Goal: Information Seeking & Learning: Learn about a topic

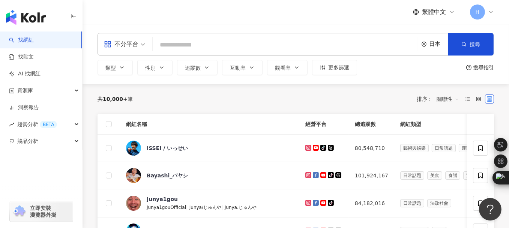
click at [430, 45] on div "日本" at bounding box center [438, 44] width 19 height 6
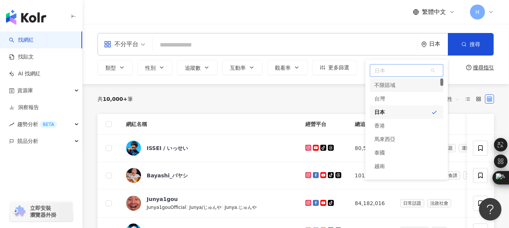
click at [383, 90] on div "不限區域" at bounding box center [384, 84] width 21 height 13
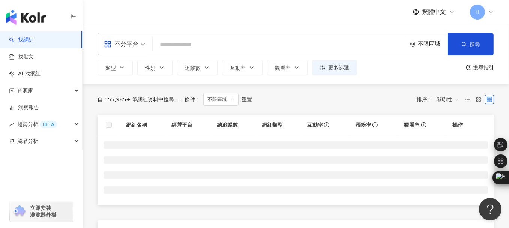
click at [429, 46] on div "不限區域" at bounding box center [433, 44] width 30 height 6
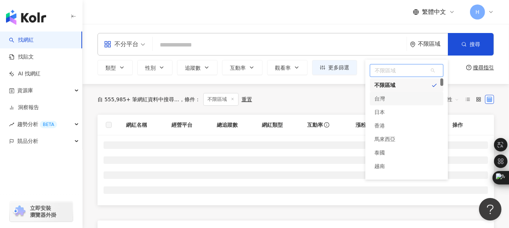
click at [394, 95] on div "台灣" at bounding box center [406, 98] width 73 height 13
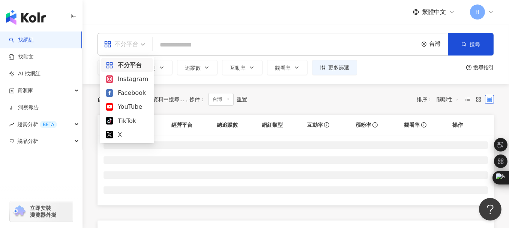
click at [143, 45] on span "不分平台" at bounding box center [124, 44] width 41 height 12
click at [136, 78] on div "Instagram" at bounding box center [127, 78] width 42 height 9
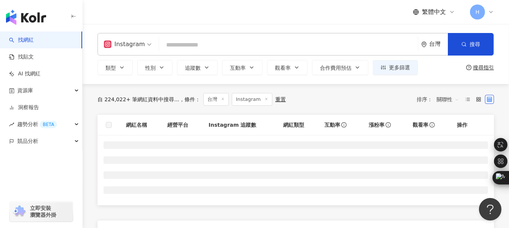
click at [185, 43] on input "search" at bounding box center [288, 45] width 253 height 14
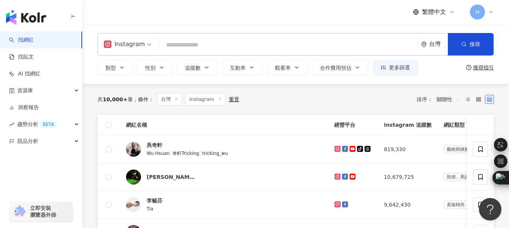
click at [185, 43] on input "search" at bounding box center [288, 45] width 253 height 14
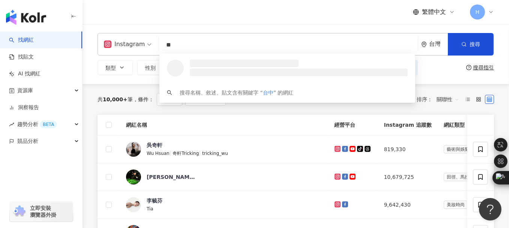
type input "**"
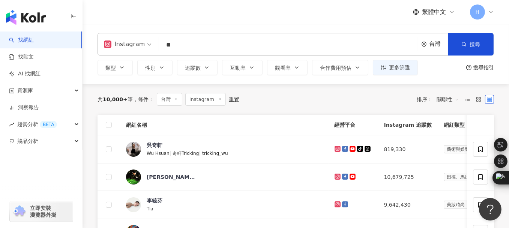
click at [85, 69] on div "Instagram 台中 ** 台灣 搜尋 883dd1ed-0734-4e79-bfd1-2d8382408eee 台中 1,220 追蹤者 台中燙染推薦 …" at bounding box center [295, 54] width 426 height 42
click at [207, 47] on input "**" at bounding box center [288, 45] width 253 height 14
click at [126, 79] on div "Instagram ** 台灣 搜尋 883dd1ed-0734-4e79-bfd1-2d8382408eee 8ea0445f-1b8c-473c-88f3…" at bounding box center [295, 54] width 426 height 60
click at [190, 72] on button "追蹤數" at bounding box center [197, 67] width 40 height 15
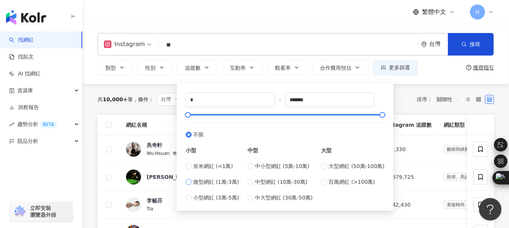
type input "*****"
click at [192, 196] on label "小型網紅 (3萬-5萬)" at bounding box center [212, 197] width 53 height 8
type input "*****"
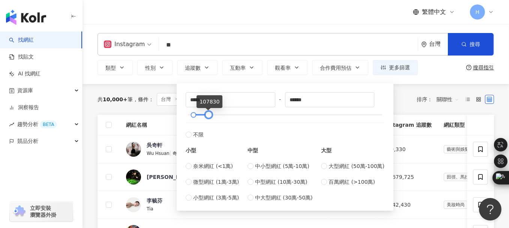
type input "******"
drag, startPoint x: 196, startPoint y: 114, endPoint x: 208, endPoint y: 116, distance: 11.4
click at [208, 116] on div at bounding box center [209, 115] width 4 height 4
type input "*****"
click at [191, 116] on div at bounding box center [191, 115] width 4 height 4
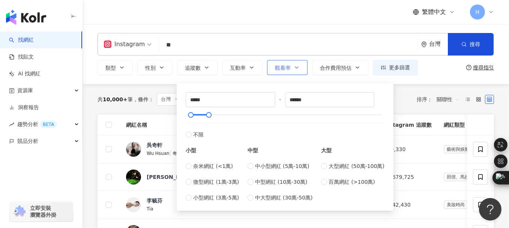
click at [292, 67] on button "觀看率" at bounding box center [287, 67] width 40 height 15
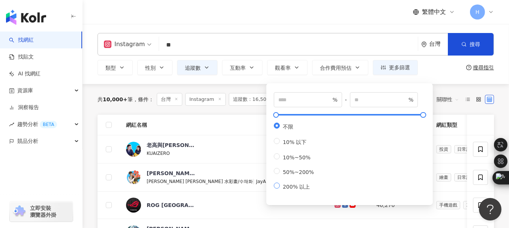
type input "***"
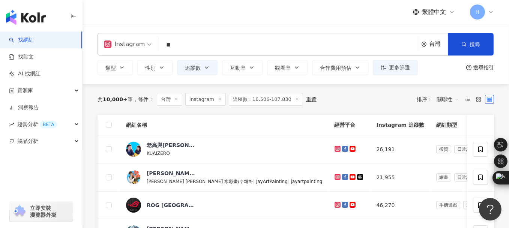
click at [91, 79] on div "Instagram ** 台灣 搜尋 883dd1ed-0734-4e79-bfd1-2d8382408eee 8ea0445f-1b8c-473c-88f3…" at bounding box center [295, 54] width 426 height 60
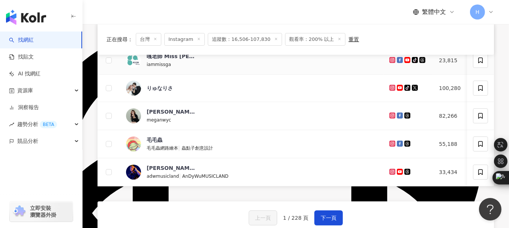
scroll to position [337, 0]
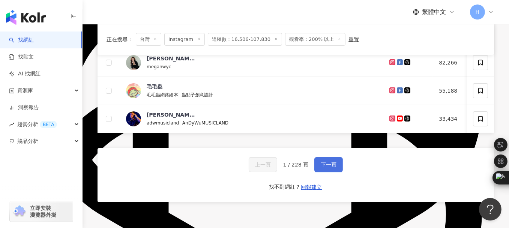
click at [320, 166] on span "下一頁" at bounding box center [328, 165] width 16 height 6
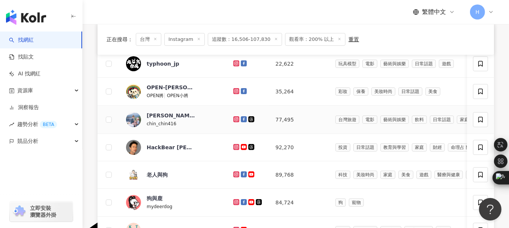
scroll to position [75, 0]
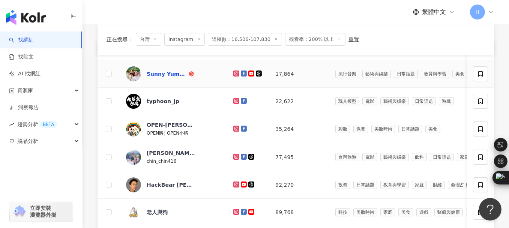
click at [171, 74] on div "Sunny Yummy" at bounding box center [167, 73] width 40 height 7
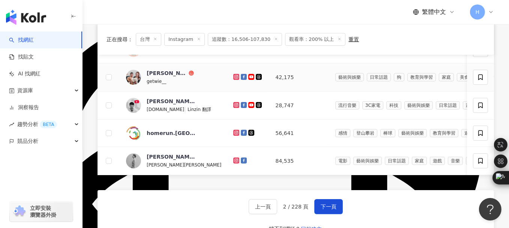
scroll to position [337, 0]
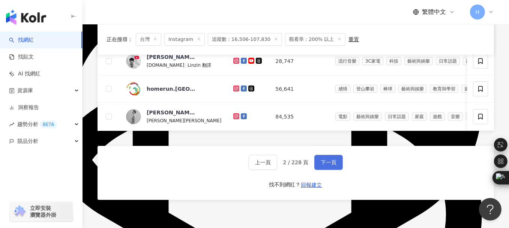
click at [326, 161] on button "下一頁" at bounding box center [328, 162] width 28 height 15
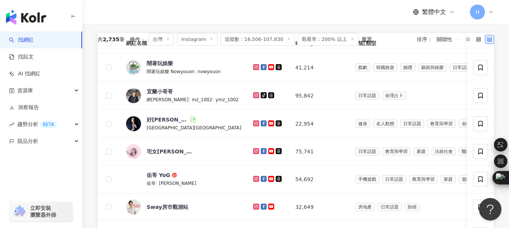
scroll to position [112, 0]
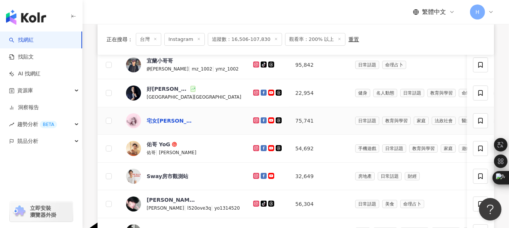
click at [152, 120] on div "宅女小紅" at bounding box center [171, 120] width 49 height 7
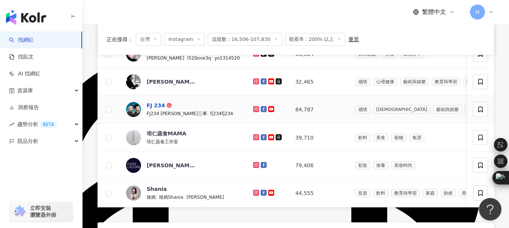
click at [155, 103] on div "FJ 234" at bounding box center [156, 105] width 18 height 7
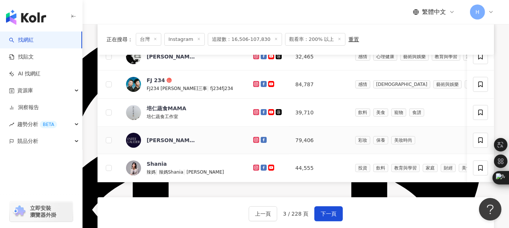
scroll to position [300, 0]
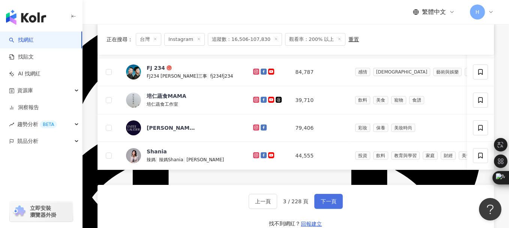
click at [328, 204] on span "下一頁" at bounding box center [328, 201] width 16 height 6
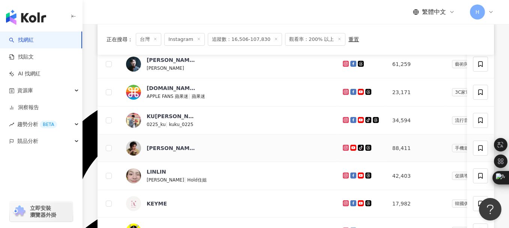
scroll to position [262, 0]
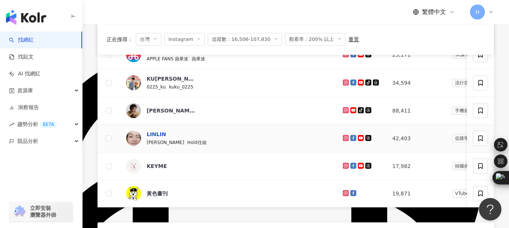
click at [159, 132] on div "LINLIN" at bounding box center [156, 133] width 19 height 7
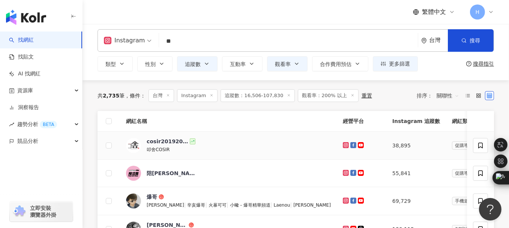
scroll to position [0, 0]
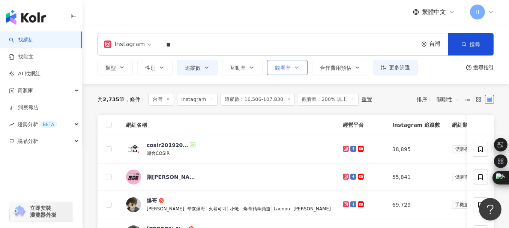
click at [293, 67] on icon "button" at bounding box center [296, 67] width 6 height 6
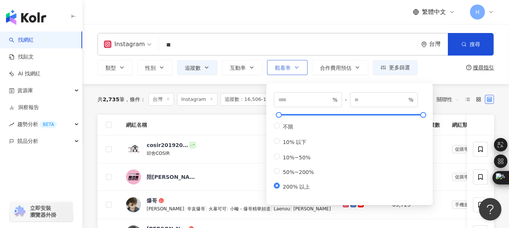
click at [290, 67] on button "觀看率" at bounding box center [287, 67] width 40 height 15
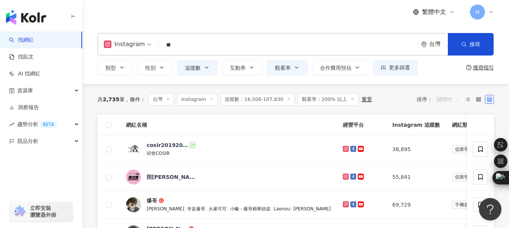
click at [446, 98] on span "關聯性" at bounding box center [447, 99] width 22 height 12
click at [449, 163] on div "觀看率" at bounding box center [447, 166] width 19 height 8
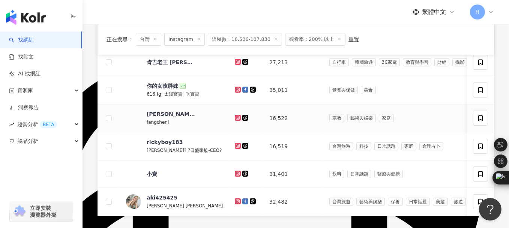
scroll to position [300, 0]
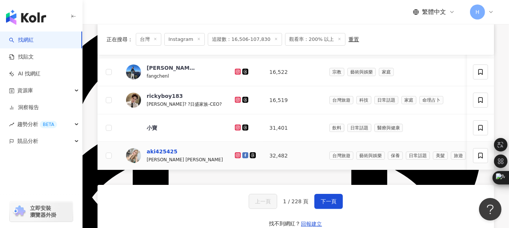
click at [156, 148] on div "aki425425" at bounding box center [162, 151] width 31 height 7
click at [331, 203] on span "下一頁" at bounding box center [328, 201] width 16 height 6
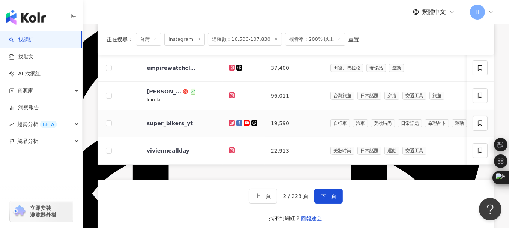
scroll to position [337, 0]
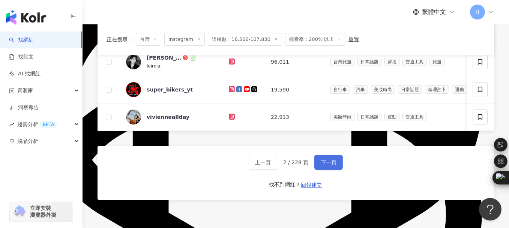
click at [321, 165] on span "下一頁" at bounding box center [328, 162] width 16 height 6
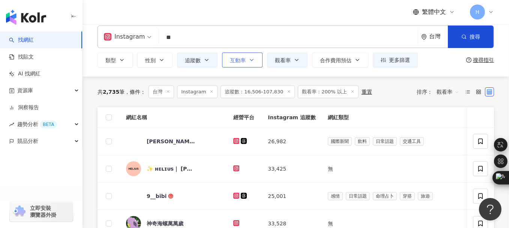
scroll to position [0, 0]
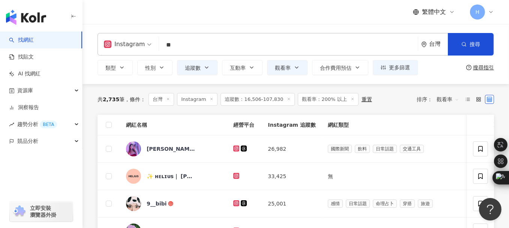
click at [202, 44] on input "**" at bounding box center [288, 45] width 253 height 14
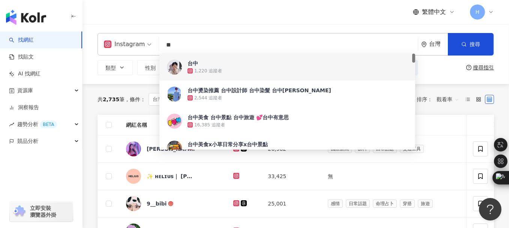
type input "*"
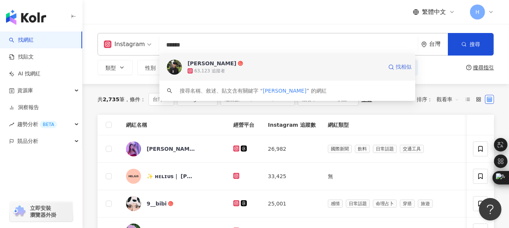
click at [400, 66] on span "找相似" at bounding box center [403, 66] width 16 height 7
type input "******"
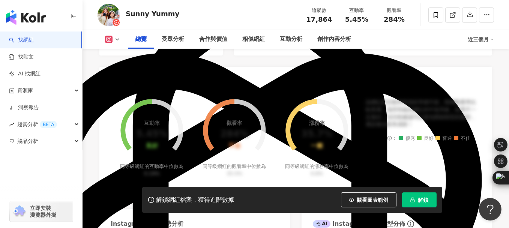
scroll to position [300, 0]
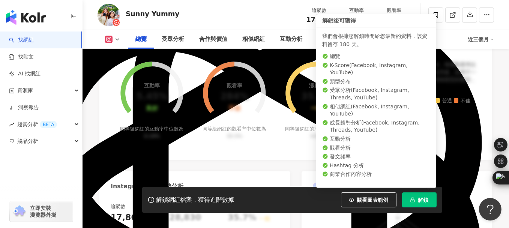
click at [418, 200] on span "解鎖" at bounding box center [423, 200] width 10 height 6
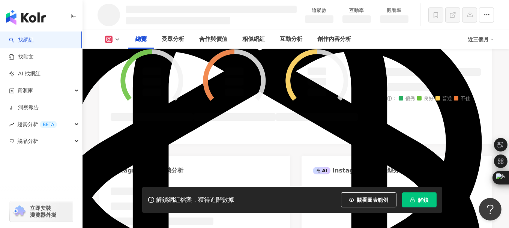
scroll to position [320, 0]
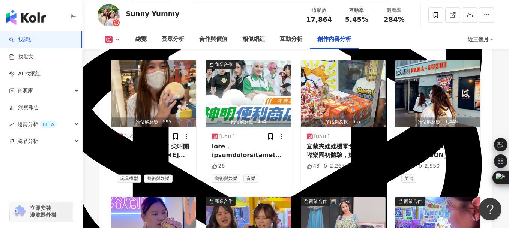
scroll to position [2393, 0]
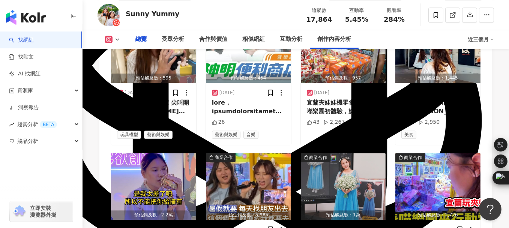
scroll to position [332, 0]
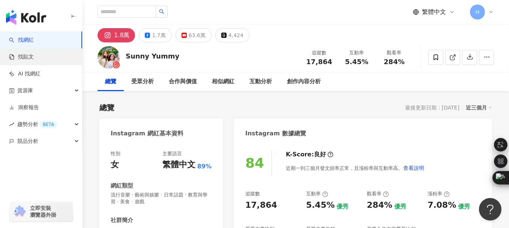
click at [30, 60] on link "找貼文" at bounding box center [21, 56] width 25 height 7
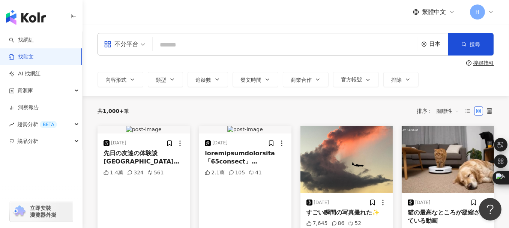
click at [433, 45] on div "日本" at bounding box center [438, 44] width 19 height 6
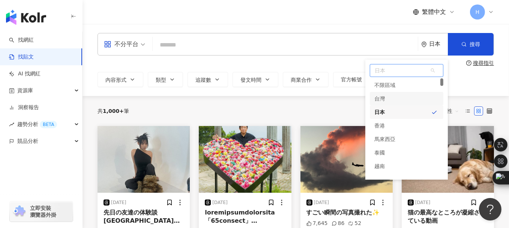
click at [384, 100] on div "台灣" at bounding box center [379, 98] width 10 height 13
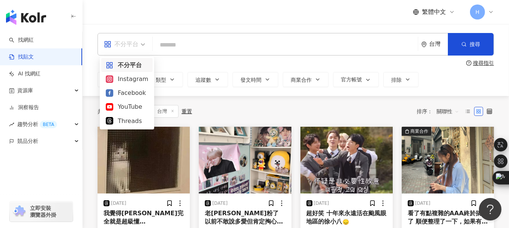
click at [142, 44] on span "不分平台" at bounding box center [124, 44] width 41 height 12
click at [133, 78] on div "Instagram" at bounding box center [127, 78] width 42 height 9
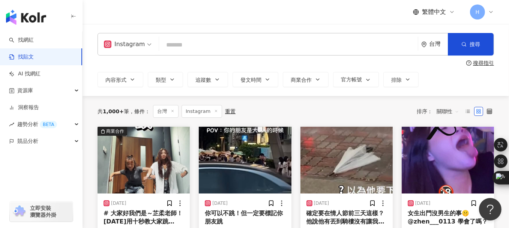
click at [203, 46] on input "search" at bounding box center [288, 45] width 253 height 16
type input "*"
type input "**"
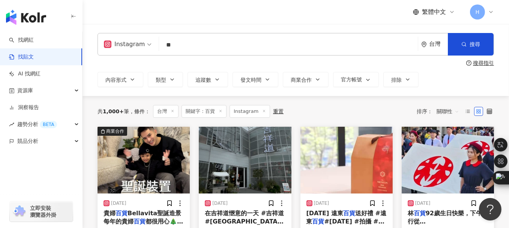
click at [449, 112] on span "關聯性" at bounding box center [447, 111] width 22 height 12
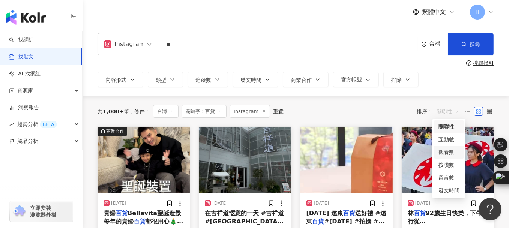
click at [448, 154] on div "觀看數" at bounding box center [448, 152] width 21 height 8
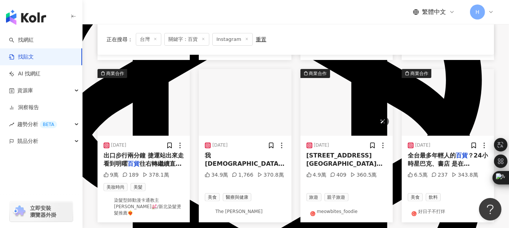
scroll to position [375, 0]
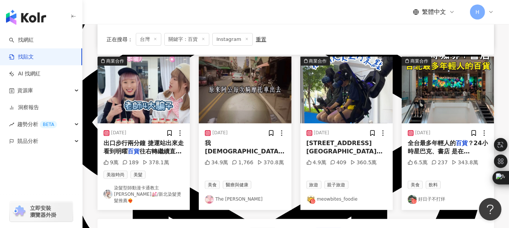
click at [433, 195] on link "好日子不打烊" at bounding box center [447, 199] width 80 height 9
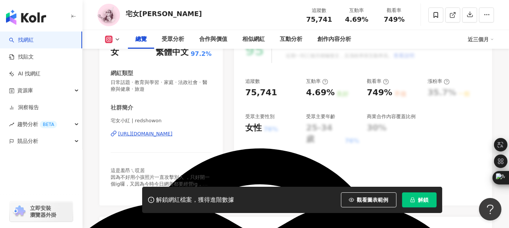
click at [201, 187] on span "看更多" at bounding box center [204, 190] width 15 height 7
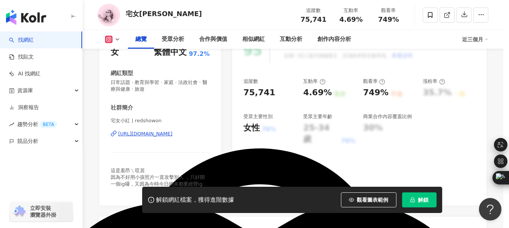
scroll to position [150, 0]
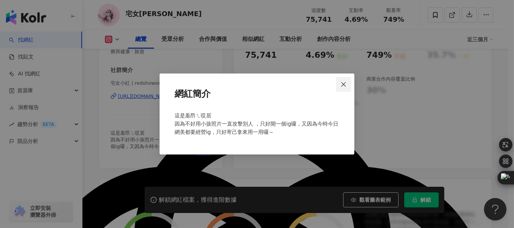
click at [339, 85] on span "Close" at bounding box center [343, 84] width 15 height 6
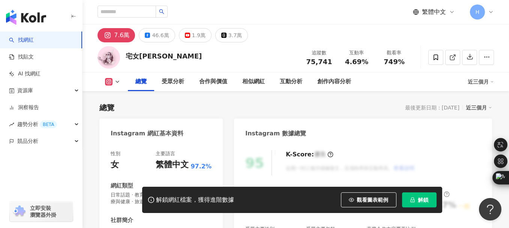
scroll to position [75, 0]
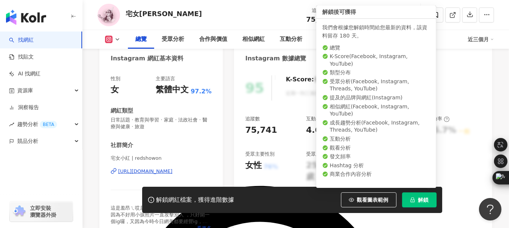
click at [420, 202] on span "解鎖" at bounding box center [423, 200] width 10 height 6
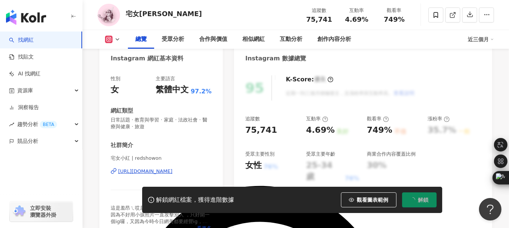
click at [155, 171] on div "https://www.instagram.com/redshowon/" at bounding box center [145, 171] width 54 height 7
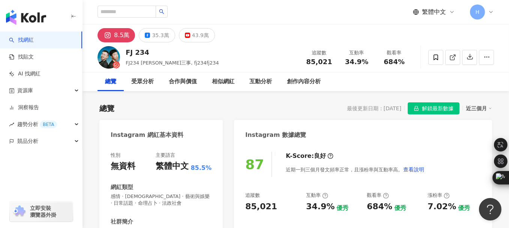
scroll to position [75, 0]
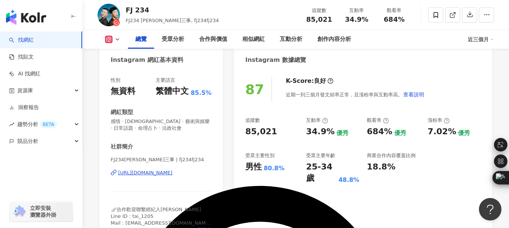
click at [147, 173] on div "https://www.instagram.com/fj234fj234/" at bounding box center [145, 172] width 54 height 7
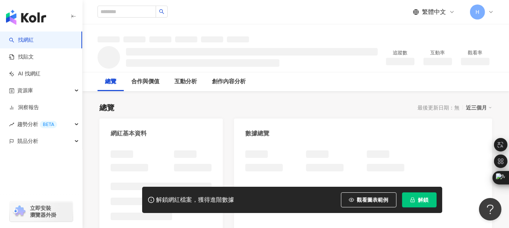
click at [411, 198] on icon "lock" at bounding box center [412, 199] width 5 height 5
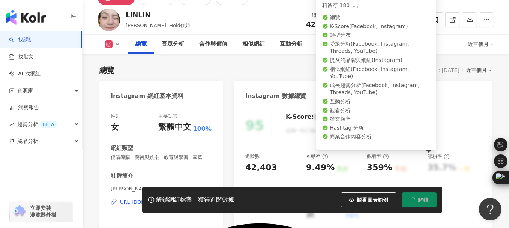
scroll to position [75, 0]
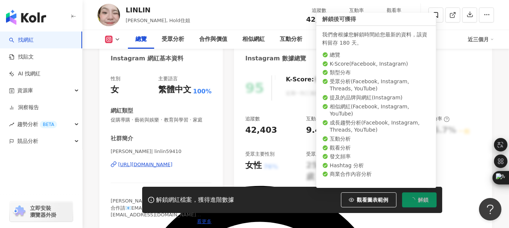
click at [146, 161] on div "https://www.instagram.com/linlin59410/" at bounding box center [145, 164] width 54 height 7
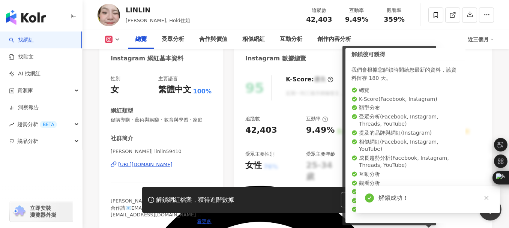
scroll to position [112, 0]
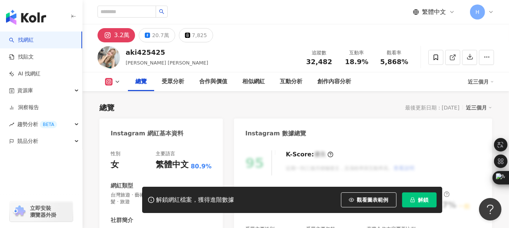
scroll to position [150, 0]
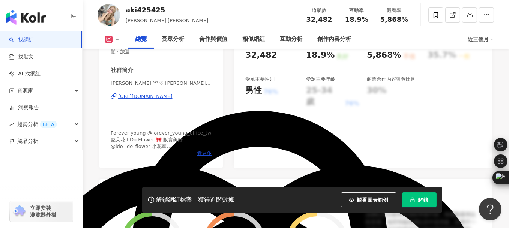
click at [152, 96] on div "https://www.instagram.com/aki425425/" at bounding box center [145, 96] width 54 height 7
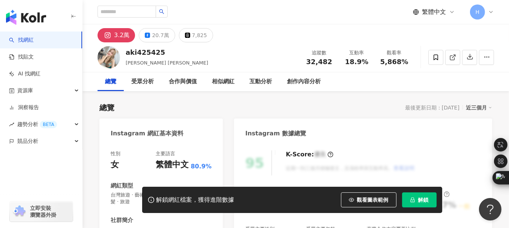
scroll to position [150, 0]
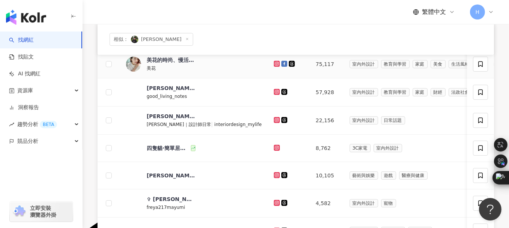
scroll to position [75, 0]
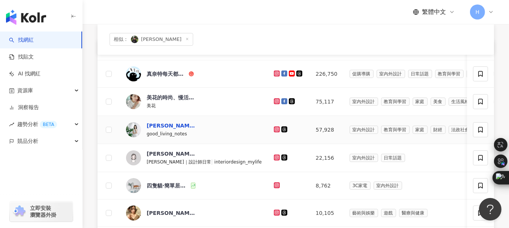
click at [164, 126] on div "[PERSON_NAME]｜好感生活提案" at bounding box center [171, 125] width 49 height 7
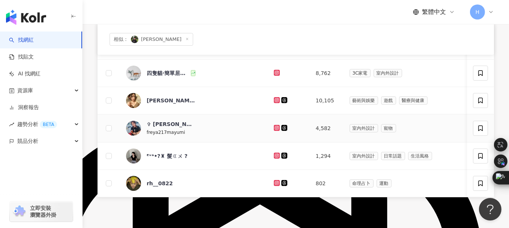
scroll to position [0, 0]
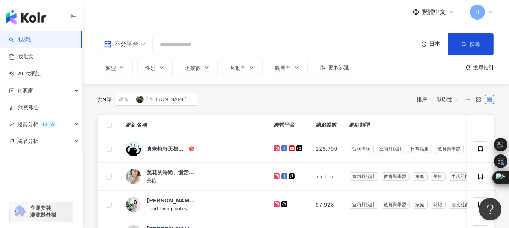
click at [430, 49] on div "日本" at bounding box center [434, 44] width 27 height 22
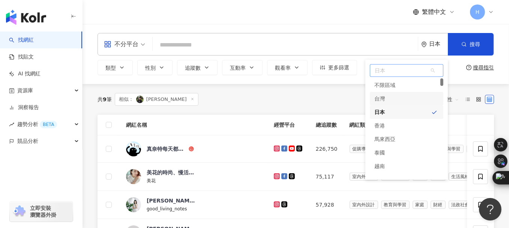
click at [407, 98] on div "台灣" at bounding box center [406, 98] width 73 height 13
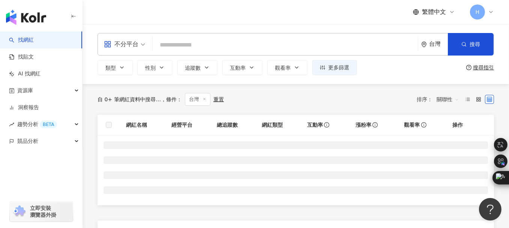
click at [132, 46] on div "不分平台" at bounding box center [121, 44] width 34 height 12
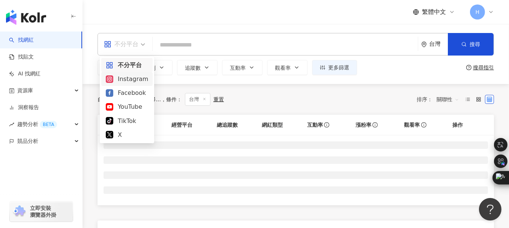
click at [137, 78] on div "Instagram" at bounding box center [127, 78] width 42 height 9
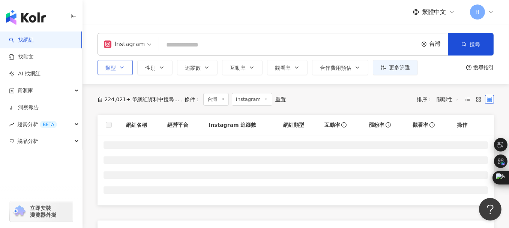
click at [126, 67] on button "類型" at bounding box center [114, 67] width 35 height 15
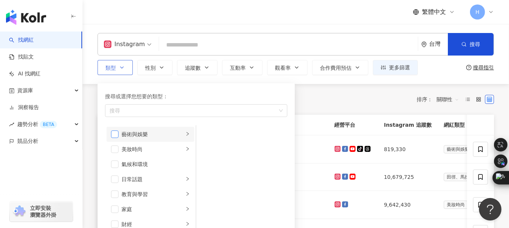
click at [118, 134] on span "button" at bounding box center [114, 133] width 7 height 7
click at [116, 148] on span "button" at bounding box center [114, 148] width 7 height 7
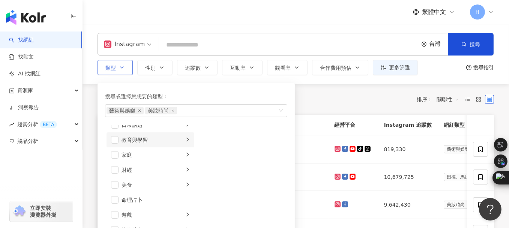
scroll to position [37, 0]
click at [114, 142] on span "button" at bounding box center [114, 141] width 7 height 7
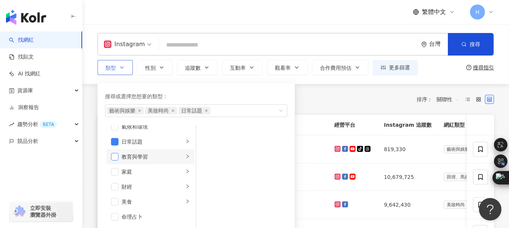
click at [116, 157] on span "button" at bounding box center [114, 156] width 7 height 7
click at [116, 170] on span "button" at bounding box center [114, 171] width 7 height 7
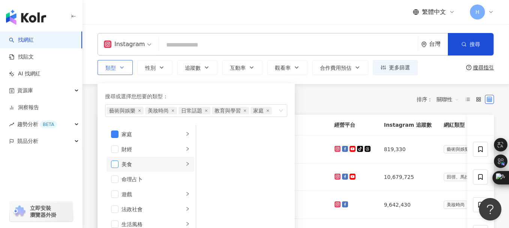
scroll to position [112, 0]
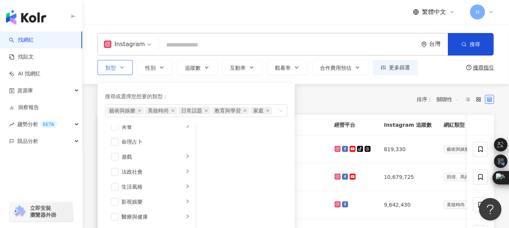
click at [114, 127] on span "button" at bounding box center [114, 126] width 7 height 7
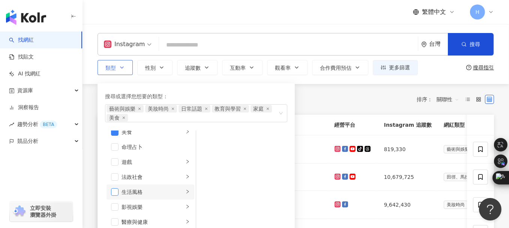
click at [117, 192] on span "button" at bounding box center [114, 191] width 7 height 7
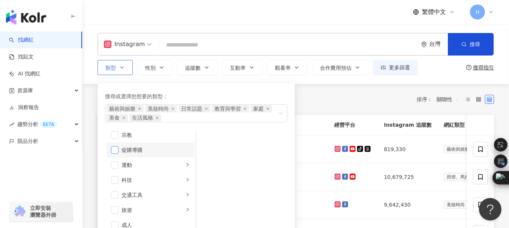
click at [115, 152] on span "button" at bounding box center [114, 149] width 7 height 7
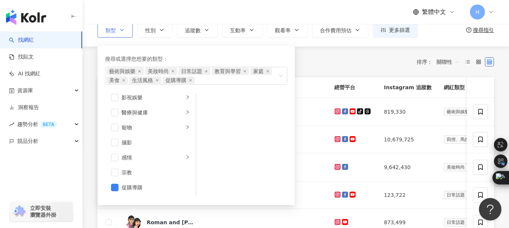
scroll to position [0, 0]
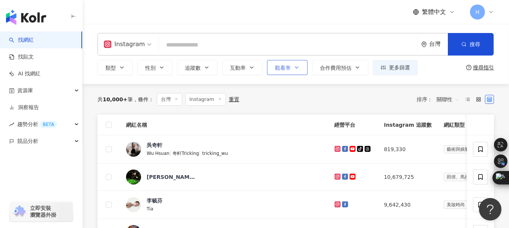
click at [283, 69] on span "觀看率" at bounding box center [283, 68] width 16 height 6
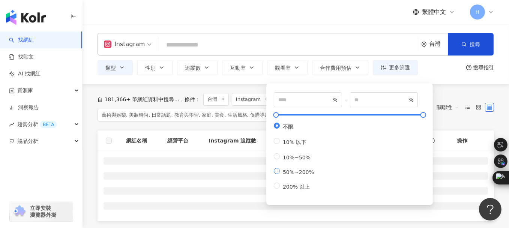
click at [283, 175] on span "50%~200%" at bounding box center [298, 172] width 37 height 6
type input "**"
type input "***"
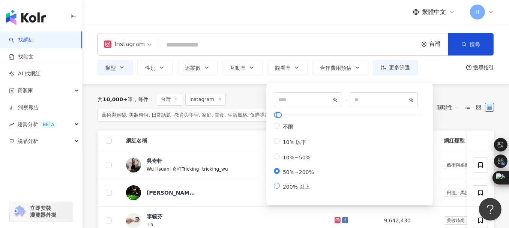
type input "***"
click at [91, 66] on div "Instagram 台灣 搜尋 類型 性別 追蹤數 互動率 觀看率 合作費用預估 更多篩選 *** % - % 不限 10% 以下 10%~50% 50%~2…" at bounding box center [295, 54] width 426 height 42
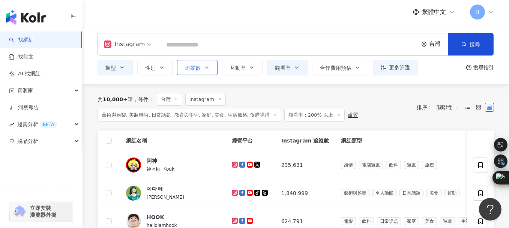
click at [198, 70] on span "追蹤數" at bounding box center [193, 68] width 16 height 6
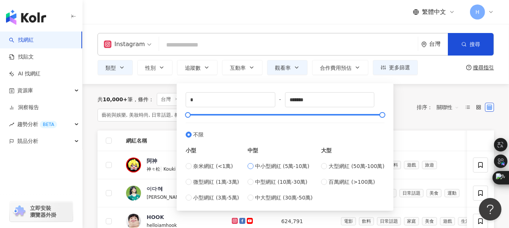
type input "*****"
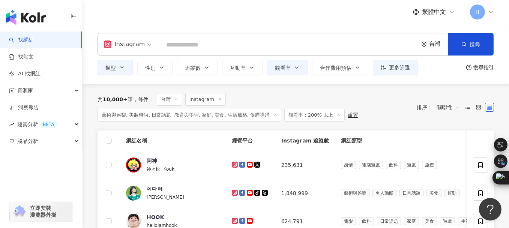
click at [103, 82] on div "Instagram 台灣 搜尋 類型 性別 追蹤數 互動率 觀看率 合作費用預估 更多篩選 *** % - % 不限 10% 以下 10%~50% 50%~2…" at bounding box center [295, 54] width 426 height 60
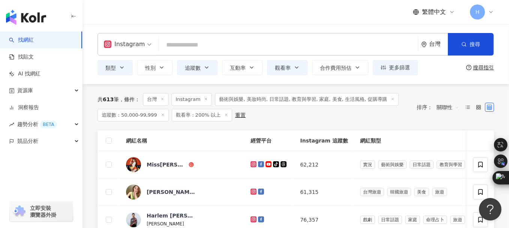
click at [443, 108] on span "關聯性" at bounding box center [447, 107] width 22 height 12
click at [455, 173] on div "觀看率" at bounding box center [447, 173] width 19 height 8
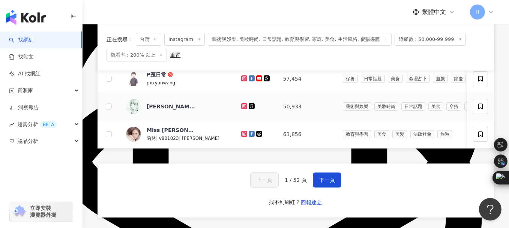
scroll to position [337, 0]
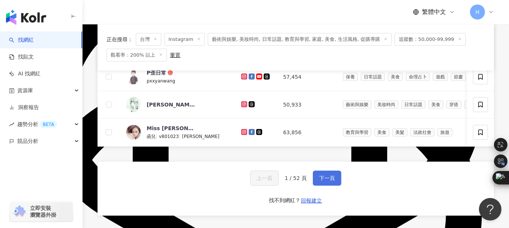
click at [334, 176] on button "下一頁" at bounding box center [327, 178] width 28 height 15
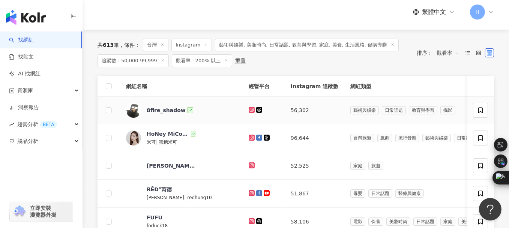
scroll to position [37, 0]
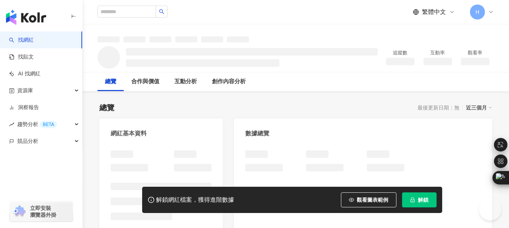
click at [427, 202] on span "解鎖" at bounding box center [423, 200] width 10 height 6
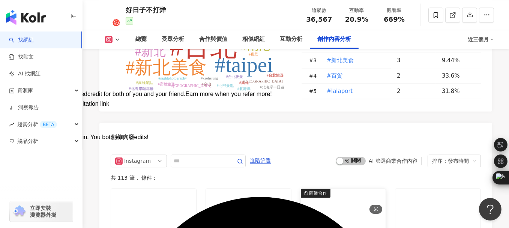
scroll to position [2024, 0]
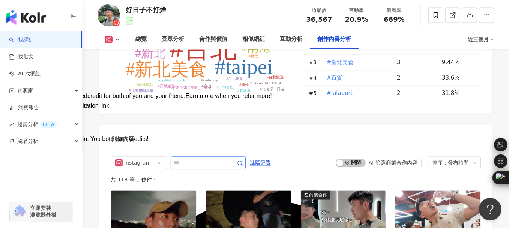
click at [202, 158] on input "text" at bounding box center [200, 162] width 52 height 9
type input "**"
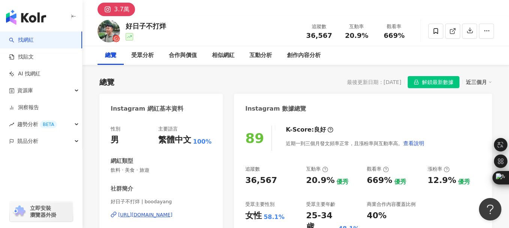
scroll to position [101, 0]
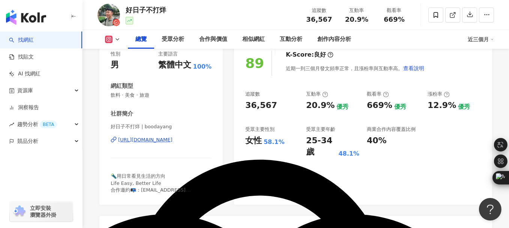
click at [160, 140] on div "https://www.instagram.com/boodayang/" at bounding box center [145, 139] width 54 height 7
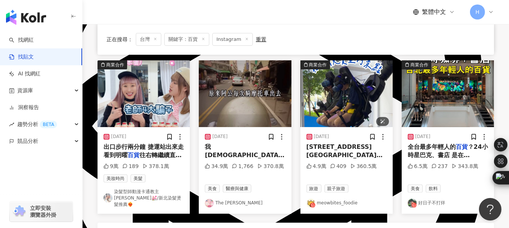
scroll to position [375, 0]
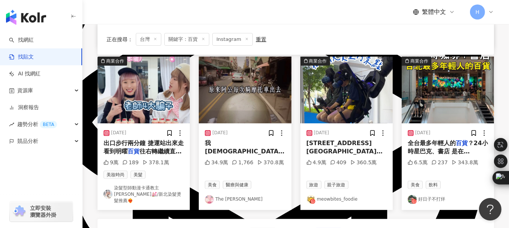
click at [332, 142] on span "[STREET_ADDRESS][GEOGRAPHIC_DATA]🚇[GEOGRAPHIC_DATA]1出（[GEOGRAPHIC_DATA]" at bounding box center [345, 159] width 78 height 41
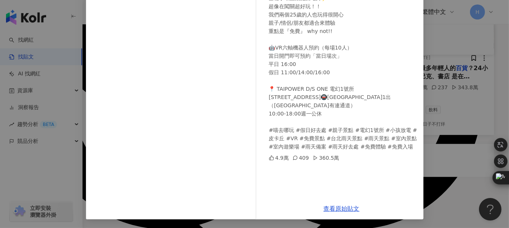
scroll to position [0, 0]
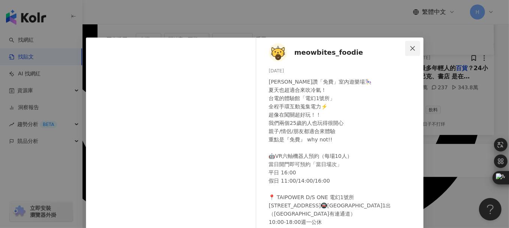
click at [411, 46] on icon "close" at bounding box center [412, 48] width 4 height 4
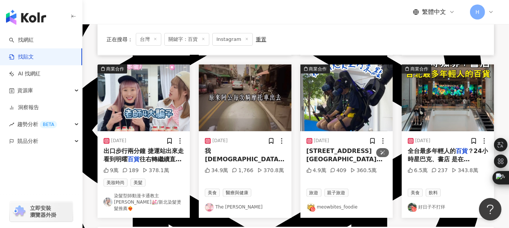
scroll to position [375, 0]
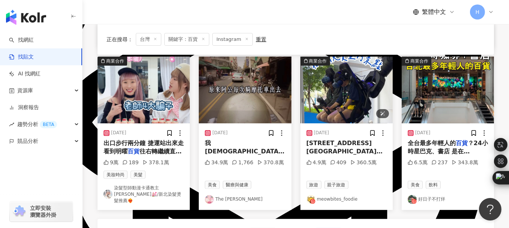
click at [324, 111] on img "button" at bounding box center [346, 90] width 92 height 67
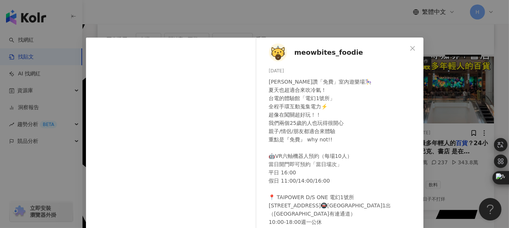
click at [314, 51] on span "meowbites_foodie" at bounding box center [328, 52] width 69 height 10
click at [410, 48] on icon "close" at bounding box center [412, 48] width 4 height 4
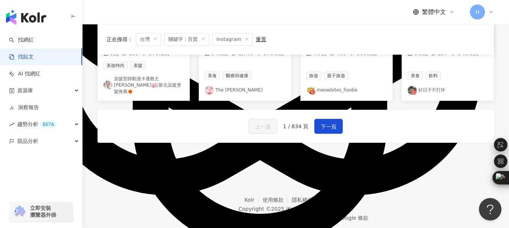
scroll to position [487, 0]
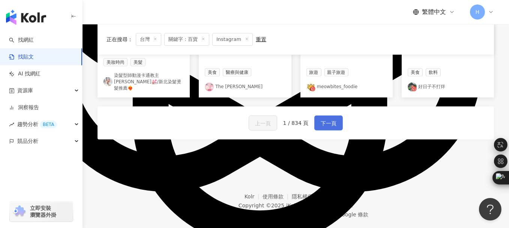
click at [332, 119] on span "下一頁" at bounding box center [328, 123] width 16 height 9
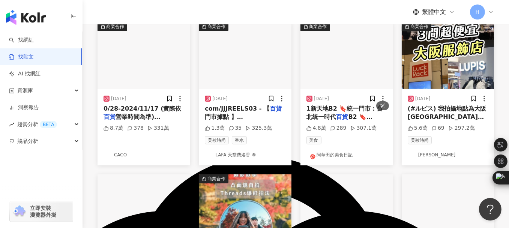
scroll to position [112, 0]
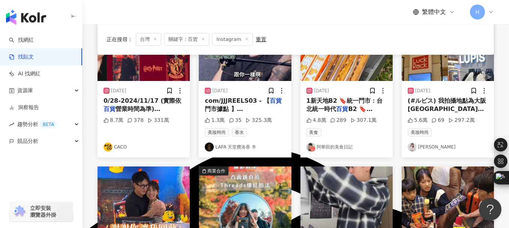
click at [426, 147] on link "Niki妮奇" at bounding box center [447, 146] width 80 height 9
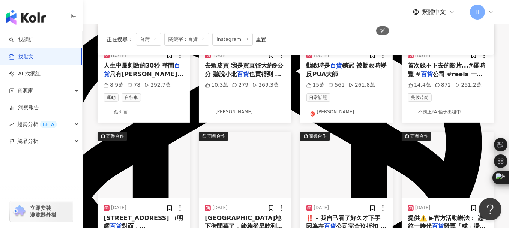
scroll to position [412, 0]
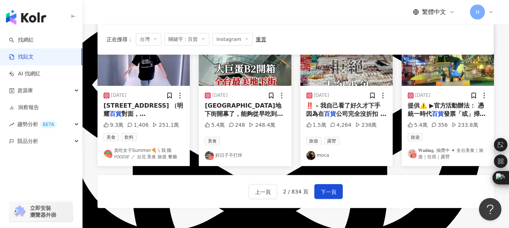
click at [347, 102] on span "️‼️ - 我自己看了好久才下手 因為在" at bounding box center [343, 109] width 74 height 15
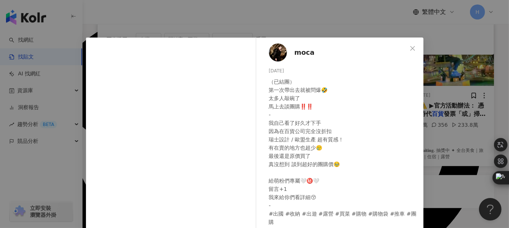
scroll to position [0, 0]
click at [409, 47] on icon "close" at bounding box center [412, 48] width 6 height 6
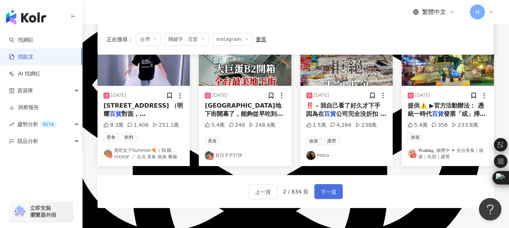
click at [324, 187] on span "下一頁" at bounding box center [328, 191] width 16 height 9
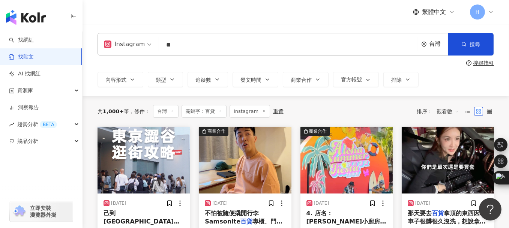
click at [186, 44] on input "**" at bounding box center [288, 45] width 253 height 16
type input "*"
type input "**"
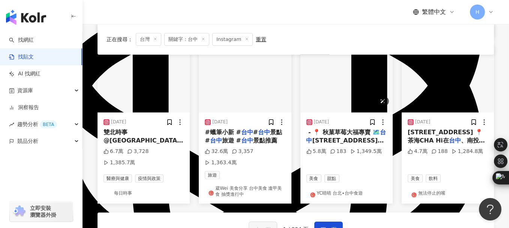
scroll to position [412, 0]
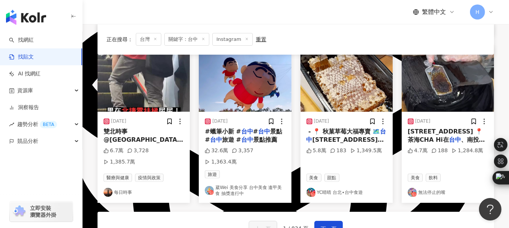
click at [333, 188] on link "YC晴晴 台北∙台中食遊" at bounding box center [346, 192] width 80 height 9
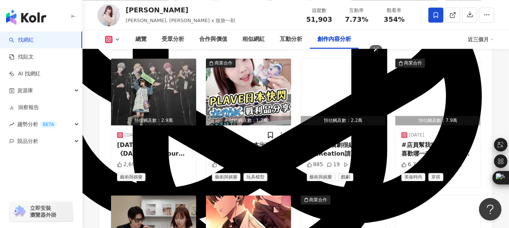
scroll to position [2549, 0]
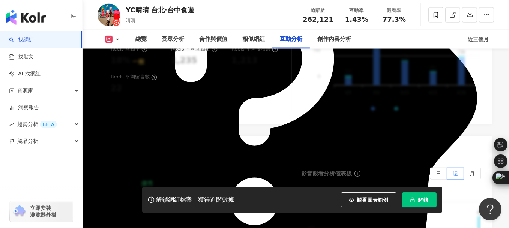
scroll to position [1612, 0]
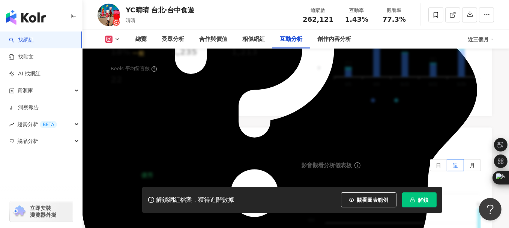
click at [426, 203] on span "解鎖" at bounding box center [423, 200] width 10 height 6
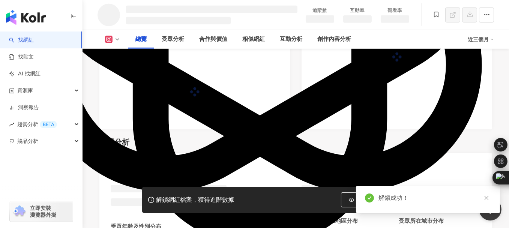
scroll to position [0, 0]
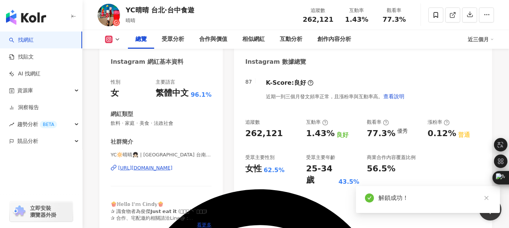
scroll to position [75, 0]
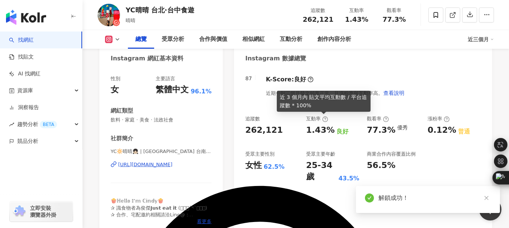
click at [137, 164] on div "https://www.instagram.com/yc_0423/" at bounding box center [145, 164] width 54 height 7
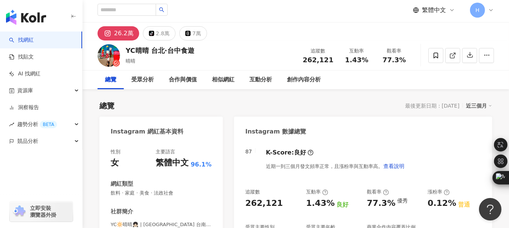
scroll to position [0, 0]
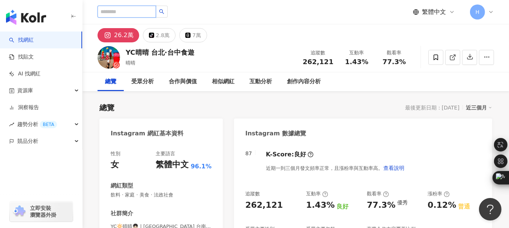
click at [129, 11] on input "search" at bounding box center [126, 12] width 58 height 12
type input "**"
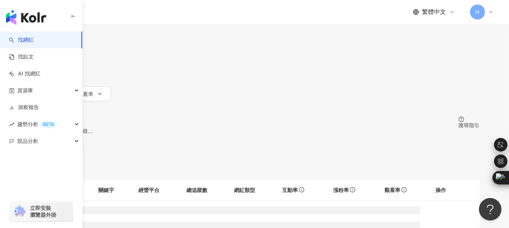
click at [429, 26] on div "日本" at bounding box center [255, 20] width 450 height 12
click at [411, 63] on div "台灣" at bounding box center [416, 58] width 10 height 8
click at [60, 13] on div "不分平台" at bounding box center [47, 7] width 26 height 12
click at [132, 77] on div "Instagram" at bounding box center [124, 77] width 37 height 8
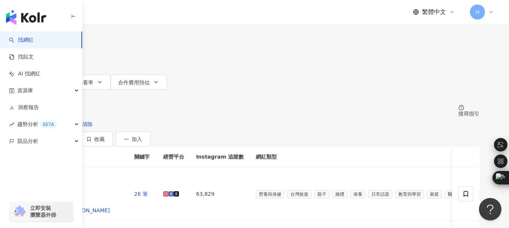
scroll to position [162, 0]
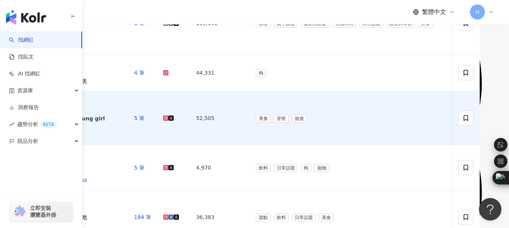
scroll to position [236, 0]
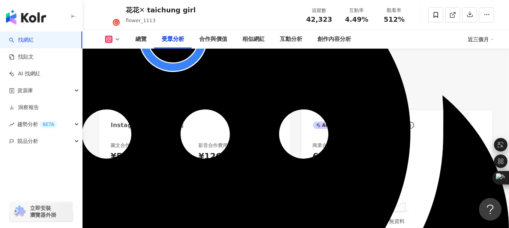
scroll to position [825, 0]
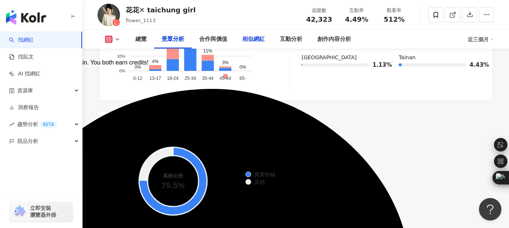
click at [251, 38] on div "相似網紅" at bounding box center [253, 39] width 22 height 9
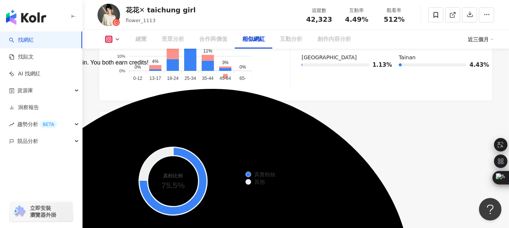
scroll to position [1217, 0]
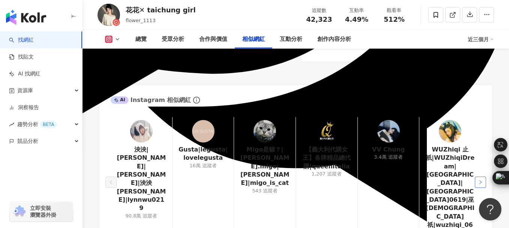
click at [483, 177] on button "button" at bounding box center [479, 182] width 11 height 11
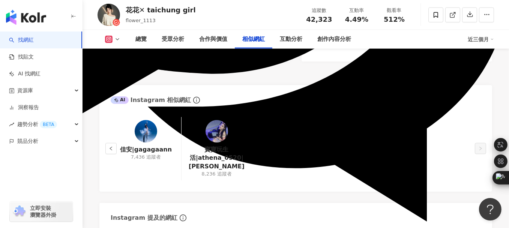
click at [483, 144] on div "佳安|gagagaann 7,436 追蹤者 寶寶玩生活|athena_0520| Bobo Wu 8,236 追蹤者" at bounding box center [295, 150] width 392 height 82
click at [114, 143] on button "button" at bounding box center [110, 148] width 11 height 11
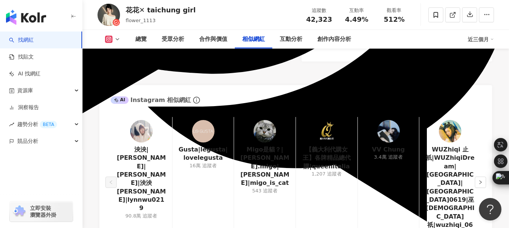
click at [114, 133] on div "泱泱|LYNN|吳泱潾|泱泱 LYNN|lynnwu0219 90.8萬 追蹤者" at bounding box center [141, 182] width 61 height 130
click at [251, 42] on div "相似網紅" at bounding box center [253, 39] width 22 height 9
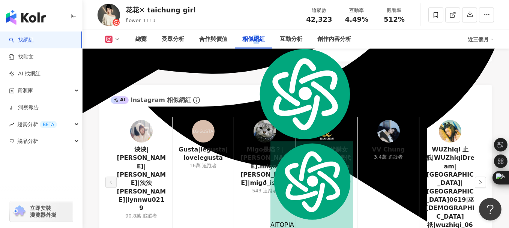
click at [252, 43] on div "相似網紅" at bounding box center [253, 39] width 22 height 9
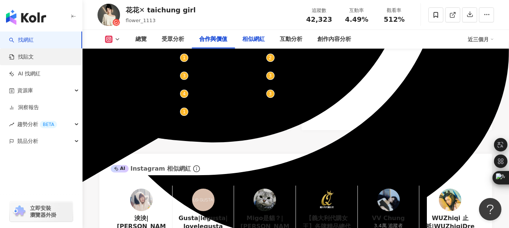
scroll to position [1105, 0]
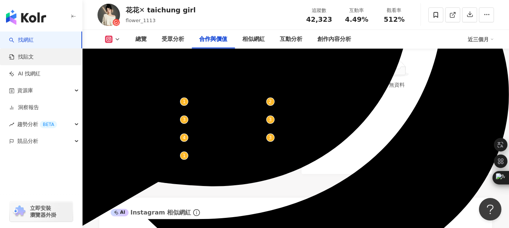
click at [29, 58] on link "找貼文" at bounding box center [21, 56] width 25 height 7
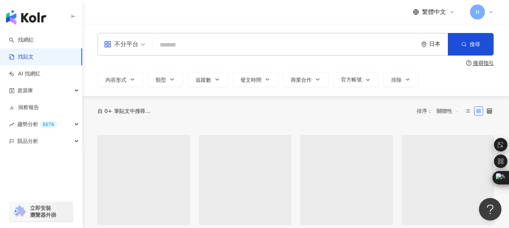
click at [193, 45] on input "search" at bounding box center [285, 45] width 259 height 16
type input "**"
click at [436, 42] on div "日本" at bounding box center [438, 44] width 19 height 6
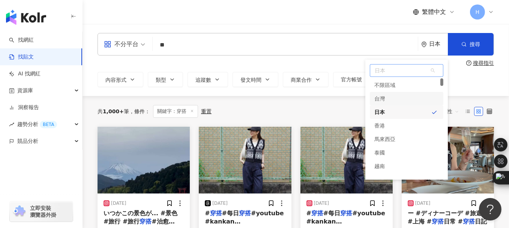
click at [389, 99] on div "台灣" at bounding box center [406, 98] width 73 height 13
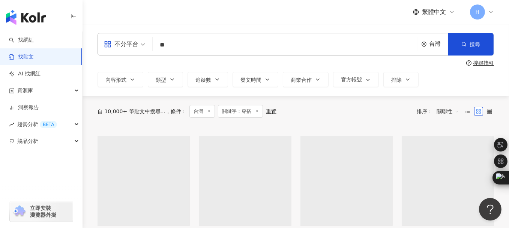
click at [135, 45] on div "不分平台" at bounding box center [121, 44] width 34 height 12
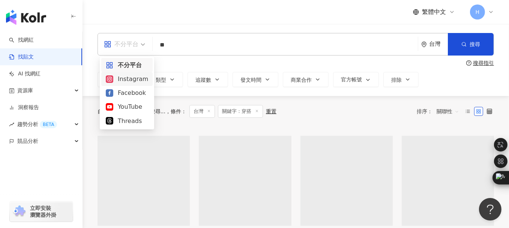
click at [136, 78] on div "Instagram" at bounding box center [127, 78] width 42 height 9
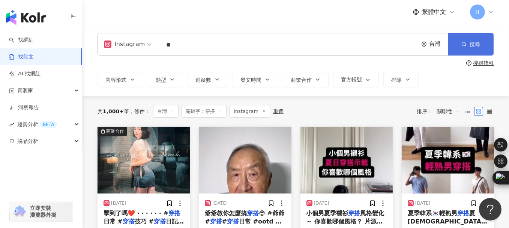
click at [477, 38] on button "搜尋" at bounding box center [471, 44] width 46 height 22
click at [478, 42] on span "搜尋" at bounding box center [474, 44] width 10 height 6
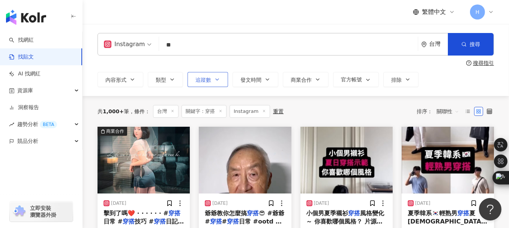
click at [213, 81] on button "追蹤數" at bounding box center [207, 79] width 40 height 15
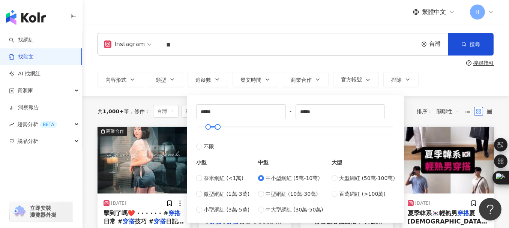
type input "*****"
click at [151, 91] on div "Instagram ** 台灣 搜尋 搜尋指引 內容形式 類型 追蹤數 發文時間 商業合作 官方帳號 排除 ***** - ***** 不限 小型 奈米網紅 …" at bounding box center [295, 60] width 426 height 72
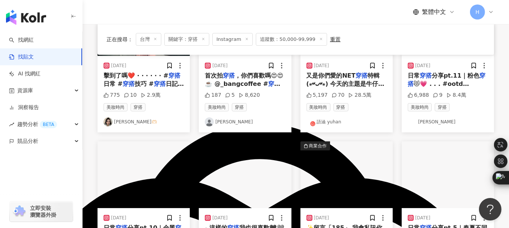
scroll to position [150, 0]
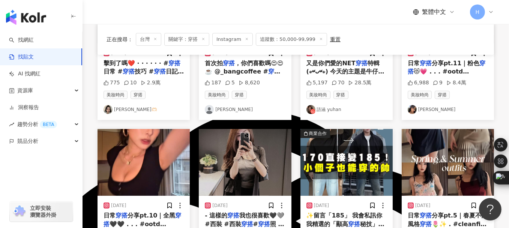
click at [324, 108] on link "語涵 yuhan" at bounding box center [346, 109] width 80 height 9
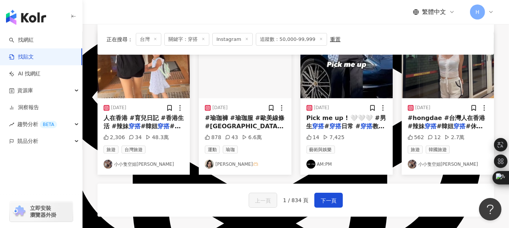
scroll to position [412, 0]
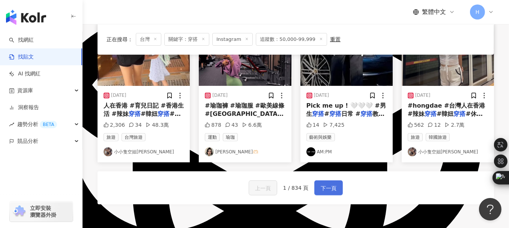
click at [324, 184] on span "下一頁" at bounding box center [328, 188] width 16 height 9
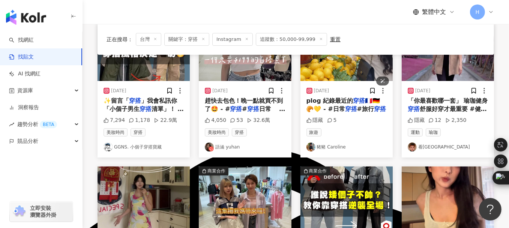
scroll to position [75, 0]
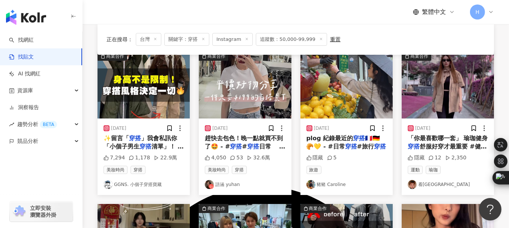
click at [336, 184] on link "豬豬 Caroline" at bounding box center [346, 184] width 80 height 9
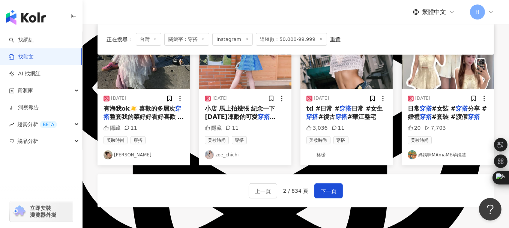
scroll to position [412, 0]
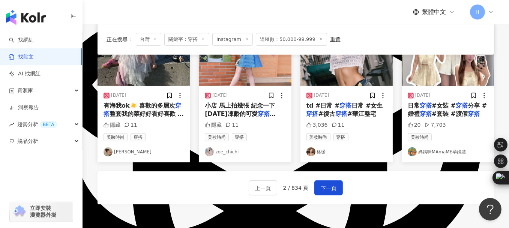
click at [225, 152] on link "zoe_chichi" at bounding box center [245, 151] width 80 height 9
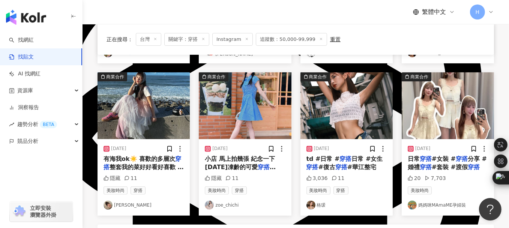
scroll to position [262, 0]
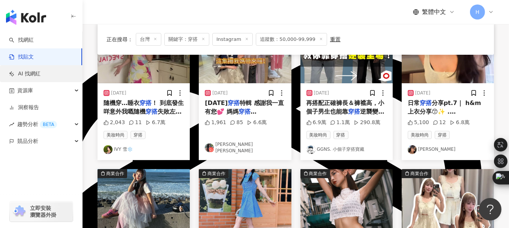
click at [29, 74] on link "AI 找網紅" at bounding box center [24, 73] width 31 height 7
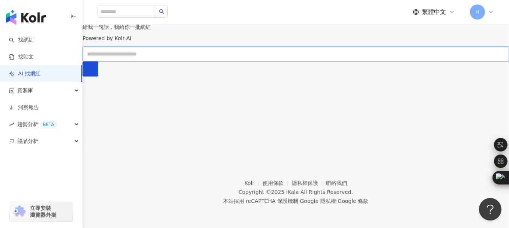
click at [265, 61] on input "text" at bounding box center [295, 53] width 426 height 15
drag, startPoint x: 266, startPoint y: 108, endPoint x: 266, endPoint y: 104, distance: 4.1
click at [267, 61] on input "text" at bounding box center [295, 53] width 426 height 15
click at [82, 61] on button "submit" at bounding box center [90, 68] width 16 height 15
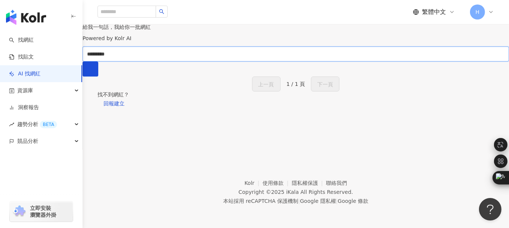
click at [241, 61] on input "*********" at bounding box center [295, 53] width 426 height 15
type input "*"
click at [82, 61] on button "submit" at bounding box center [90, 68] width 16 height 15
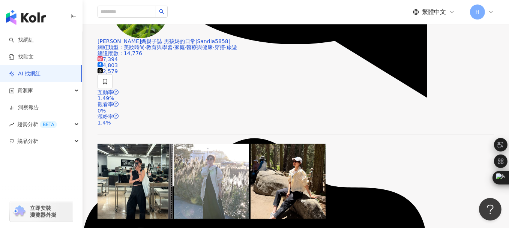
scroll to position [1387, 0]
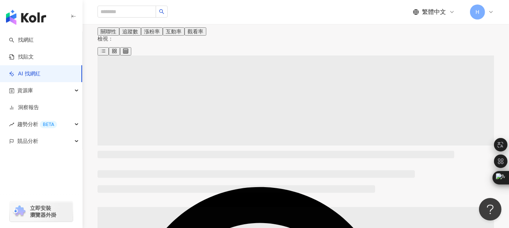
scroll to position [112, 0]
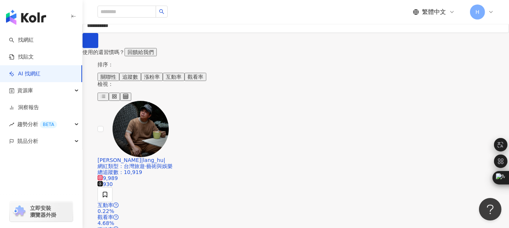
scroll to position [0, 0]
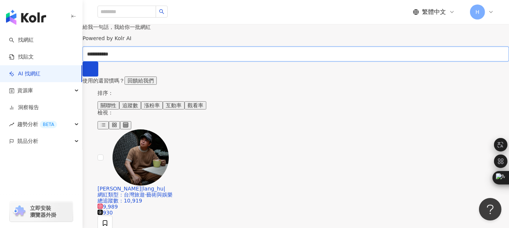
click at [205, 61] on input "**********" at bounding box center [295, 53] width 426 height 15
type input "*******"
drag, startPoint x: 244, startPoint y: 112, endPoint x: 157, endPoint y: 109, distance: 87.0
click at [157, 85] on div "給我一句話，我給你一批網紅 Powered by Kolr AI ******* 使用的還習慣嗎？ 回饋給我們" at bounding box center [295, 54] width 426 height 61
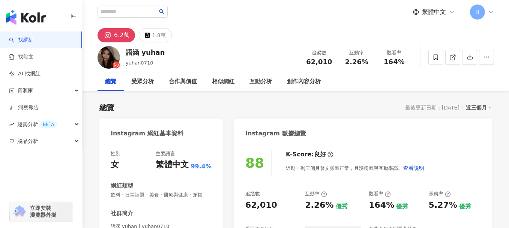
scroll to position [112, 0]
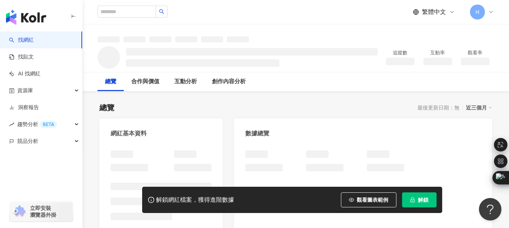
click at [419, 201] on span "解鎖" at bounding box center [423, 200] width 10 height 6
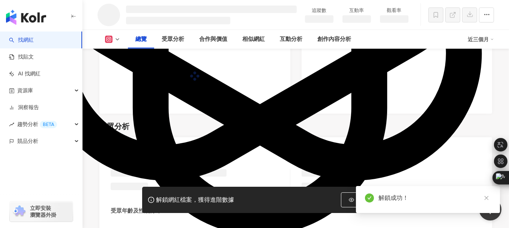
scroll to position [490, 0]
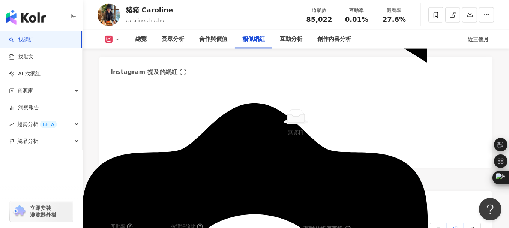
scroll to position [1188, 0]
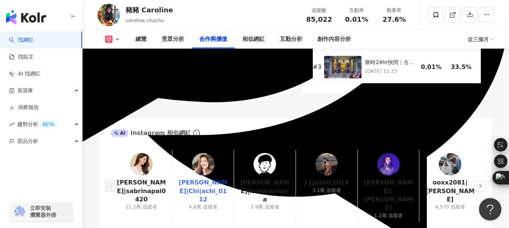
click at [208, 178] on link "[PERSON_NAME]|Chi|achi_0112" at bounding box center [202, 190] width 49 height 25
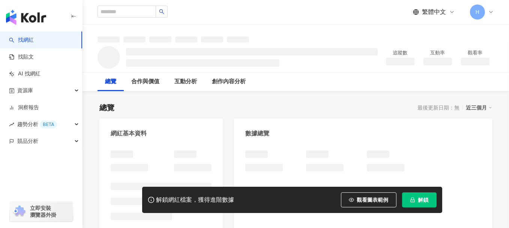
click at [415, 198] on button "解鎖" at bounding box center [419, 199] width 34 height 15
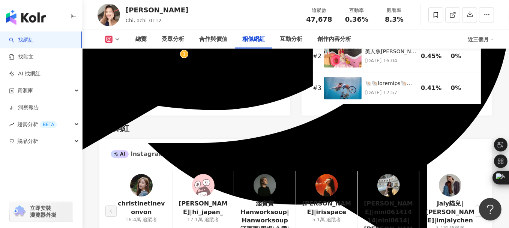
scroll to position [1237, 0]
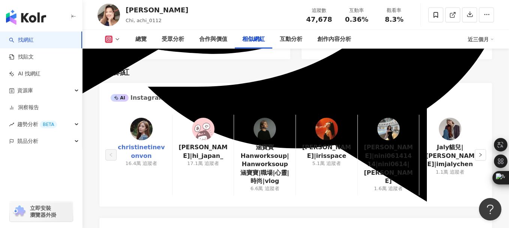
click at [143, 143] on link "christinetinevonvon" at bounding box center [141, 151] width 49 height 17
